Goal: Task Accomplishment & Management: Use online tool/utility

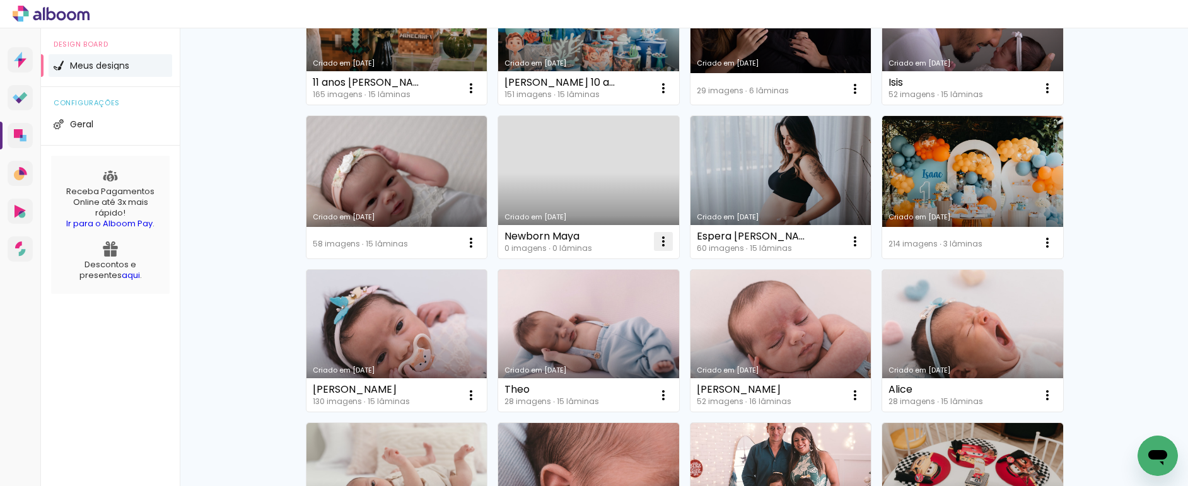
scroll to position [353, 0]
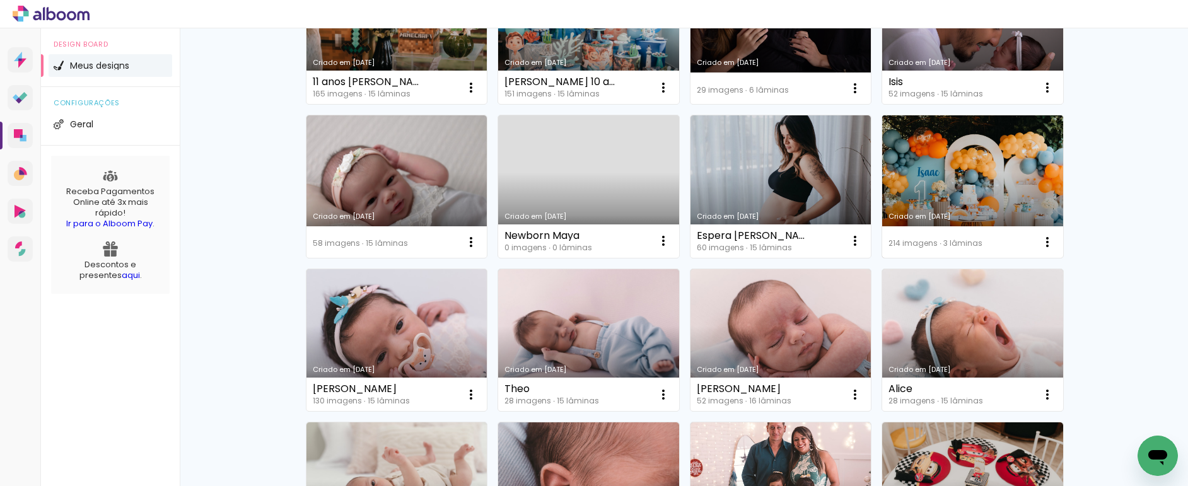
click at [948, 166] on link "Criado em [DATE]" at bounding box center [972, 186] width 181 height 143
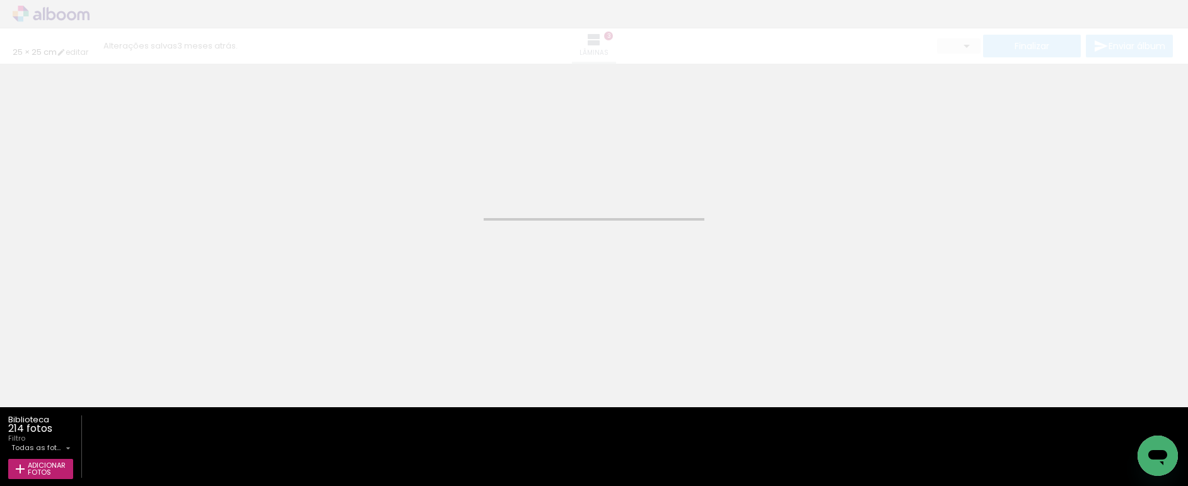
type input "25,4"
type input "50,8"
